Goal: Task Accomplishment & Management: Use online tool/utility

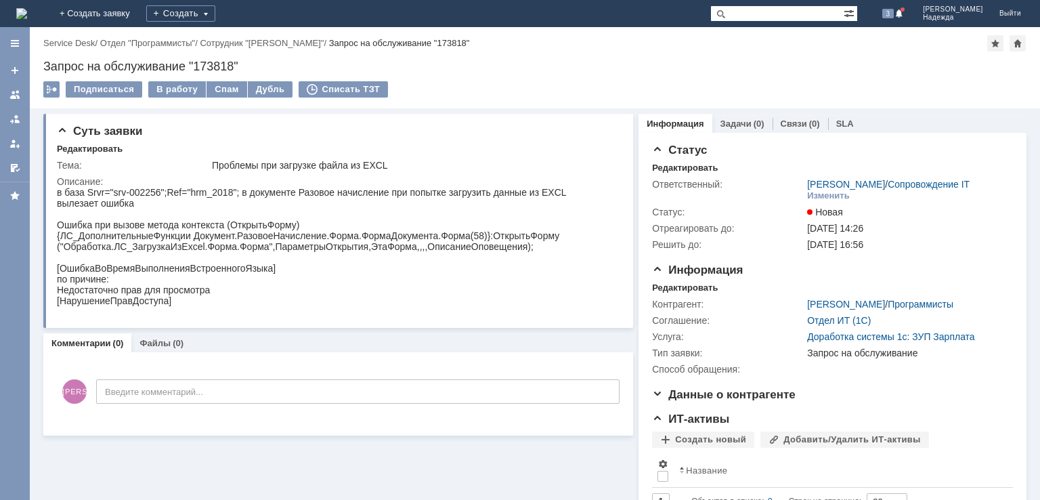
click at [217, 68] on div "Запрос на обслуживание "173818"" at bounding box center [534, 67] width 983 height 14
copy div "173818"
drag, startPoint x: 211, startPoint y: 166, endPoint x: 403, endPoint y: 168, distance: 191.6
click at [403, 168] on td "Проблемы при загрузке файла из EXCL" at bounding box center [413, 165] width 408 height 16
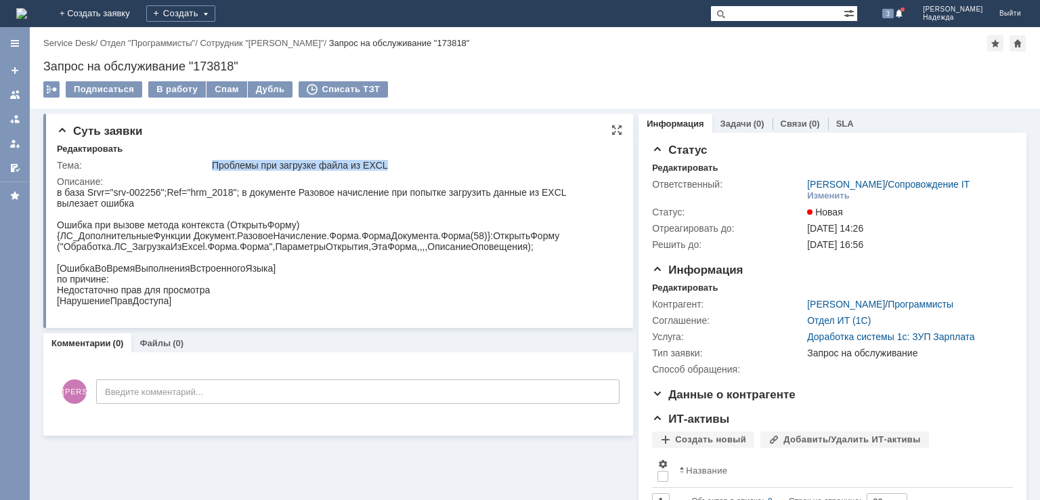
copy div "Проблемы при загрузке файла из EXCL"
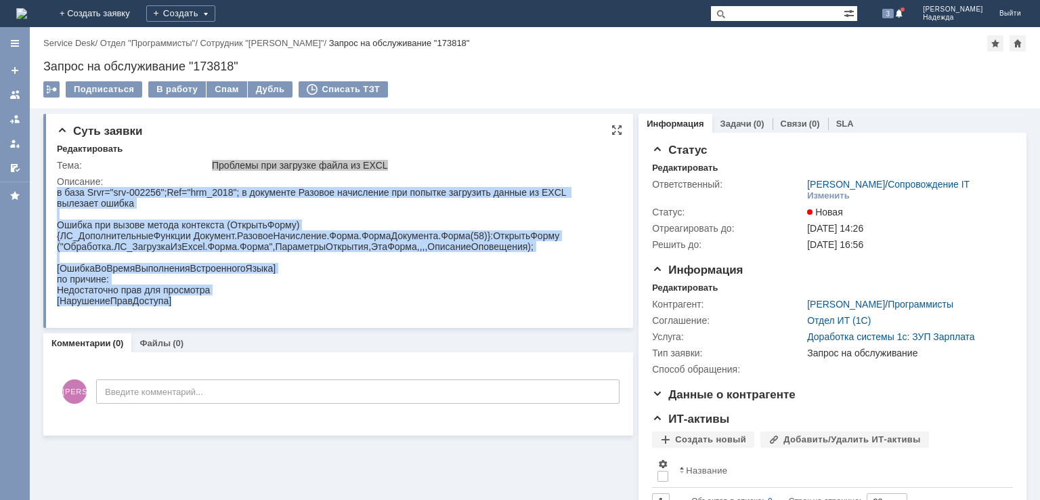
drag, startPoint x: 57, startPoint y: 193, endPoint x: 209, endPoint y: 307, distance: 190.0
click at [209, 306] on body "в база Srvr="srv-002256";Ref="hrm_2018"; в документе Разовое начисление при поп…" at bounding box center [333, 246] width 553 height 119
copy body "в база Srvr="srv-002256";Ref="hrm_2018"; в документе Разовое начисление при поп…"
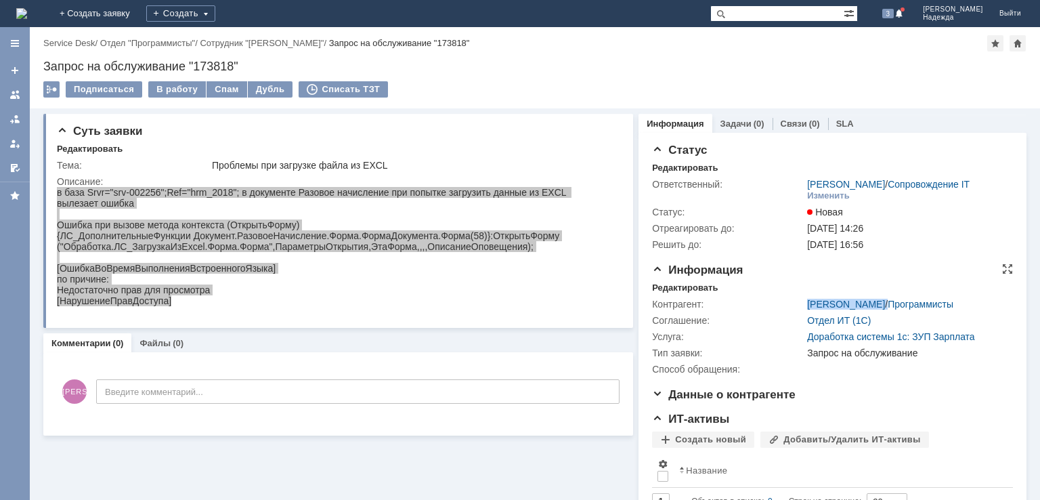
drag, startPoint x: 794, startPoint y: 307, endPoint x: 895, endPoint y: 304, distance: 100.9
click at [895, 304] on tr "Контрагент: Шинелев Александр / Программисты" at bounding box center [830, 304] width 357 height 16
copy tr "Шинелев Александр /"
click at [165, 88] on div "В работу" at bounding box center [177, 89] width 58 height 16
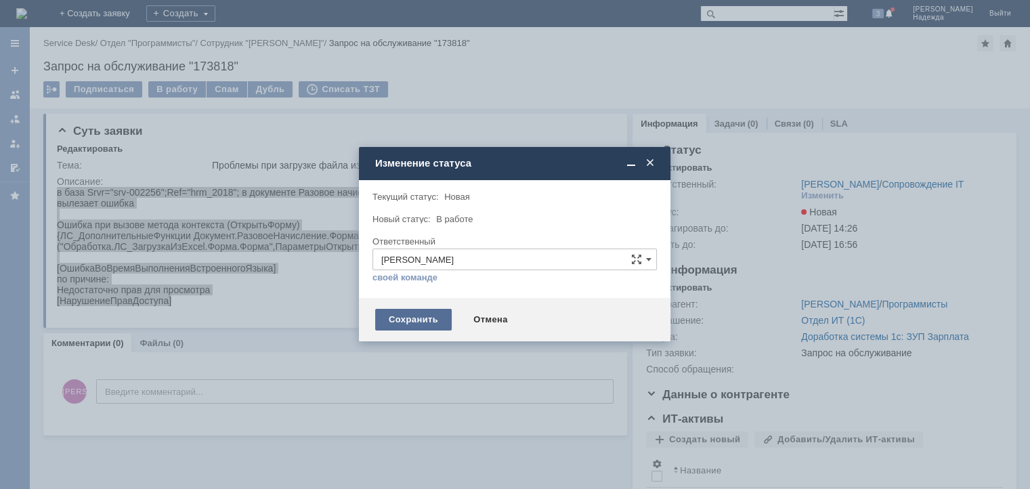
click at [414, 320] on div "Сохранить" at bounding box center [413, 320] width 77 height 22
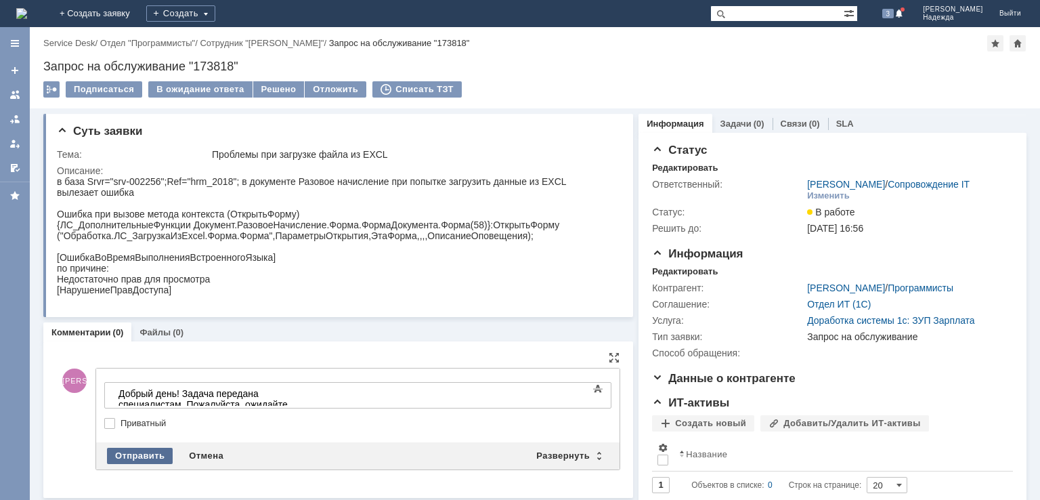
click at [145, 454] on div "Отправить" at bounding box center [140, 456] width 66 height 16
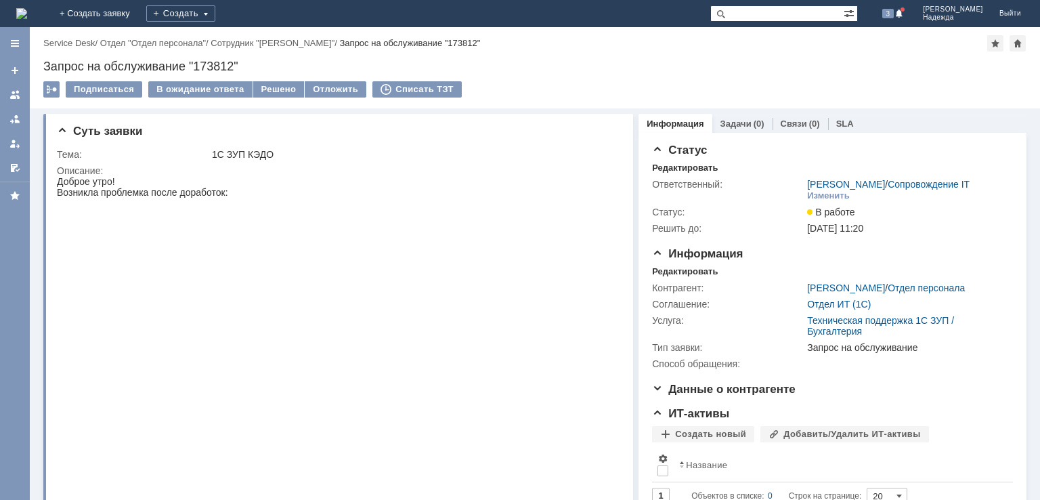
click at [220, 67] on div "Запрос на обслуживание "173812"" at bounding box center [534, 67] width 983 height 14
copy div "173812"
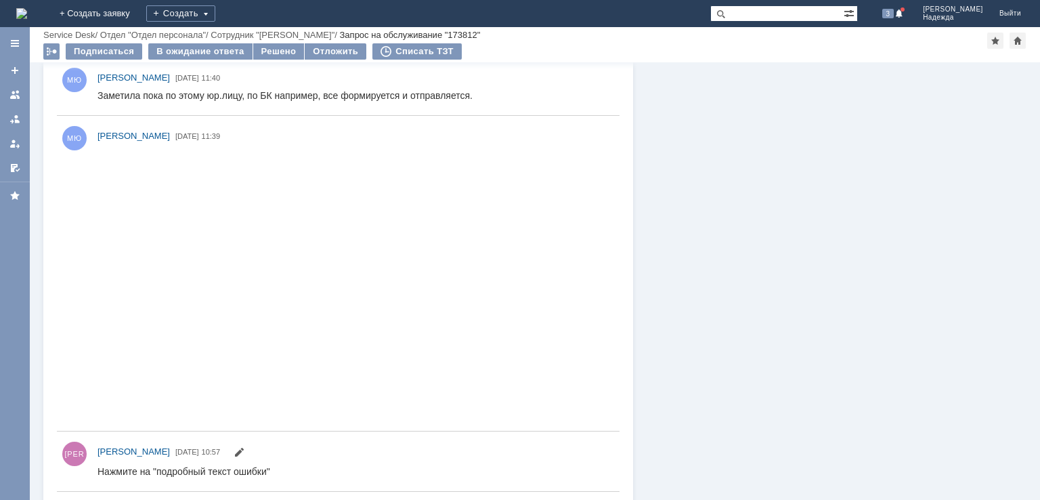
scroll to position [757, 0]
click at [486, 332] on img at bounding box center [335, 280] width 475 height 266
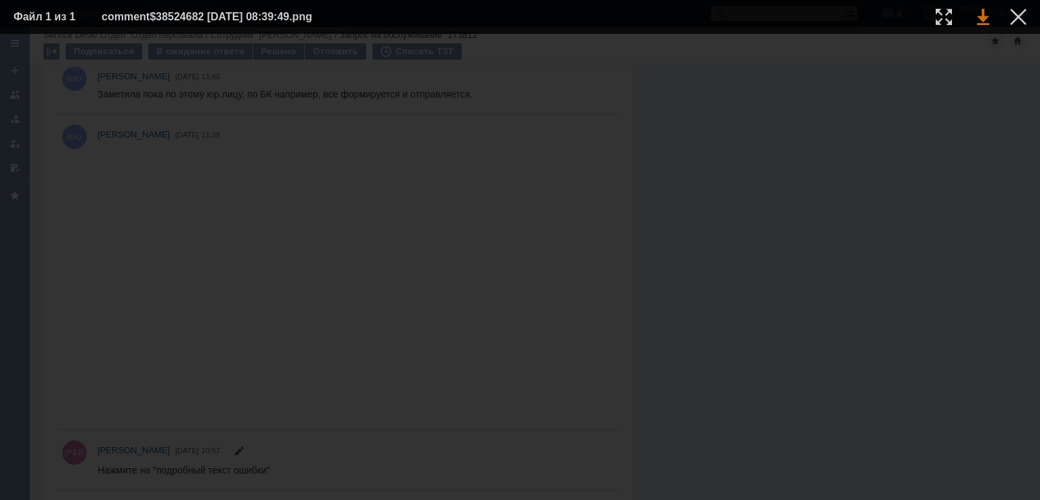
click at [986, 24] on link at bounding box center [983, 17] width 12 height 16
click at [977, 121] on div at bounding box center [520, 266] width 1013 height 439
click at [1015, 18] on div at bounding box center [1018, 17] width 16 height 16
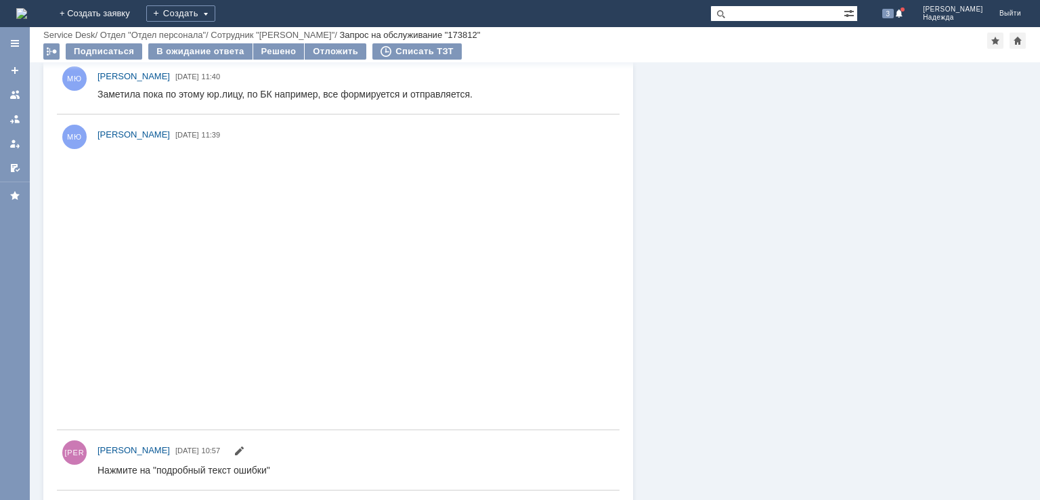
click at [330, 97] on div "Заметила пока по этому юр.лицу, по БК например, все формируется и отправляется." at bounding box center [285, 94] width 375 height 11
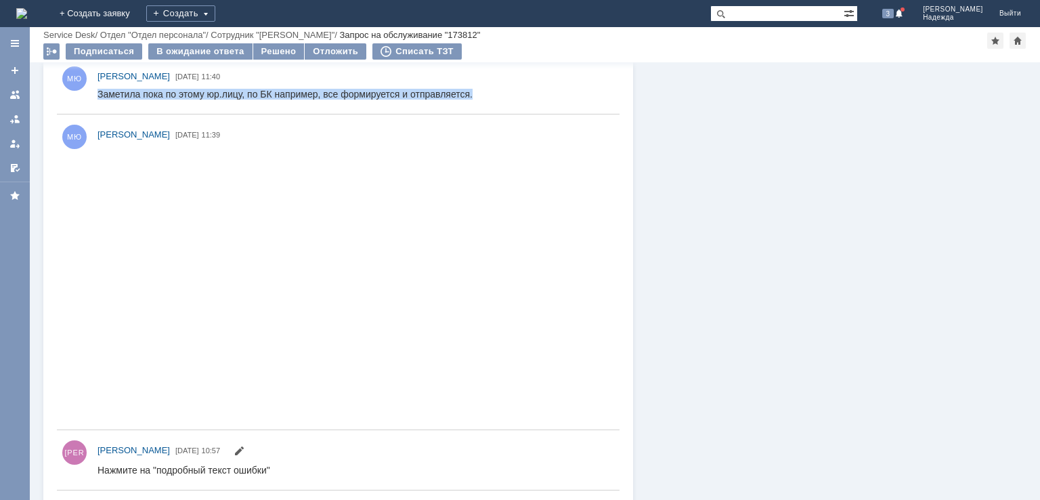
click at [330, 97] on div "Заметила пока по этому юр.лицу, по БК например, все формируется и отправляется." at bounding box center [285, 94] width 375 height 11
copy div "Заметила пока по этому юр.лицу, по БК например, все формируется и отправляется."
